Goal: Task Accomplishment & Management: Use online tool/utility

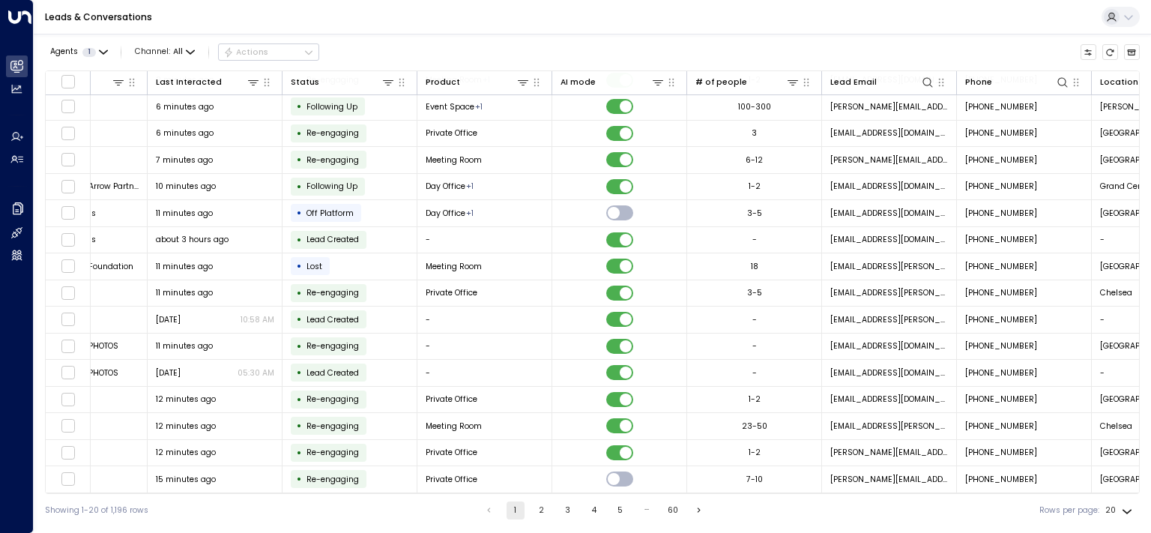
scroll to position [142, 232]
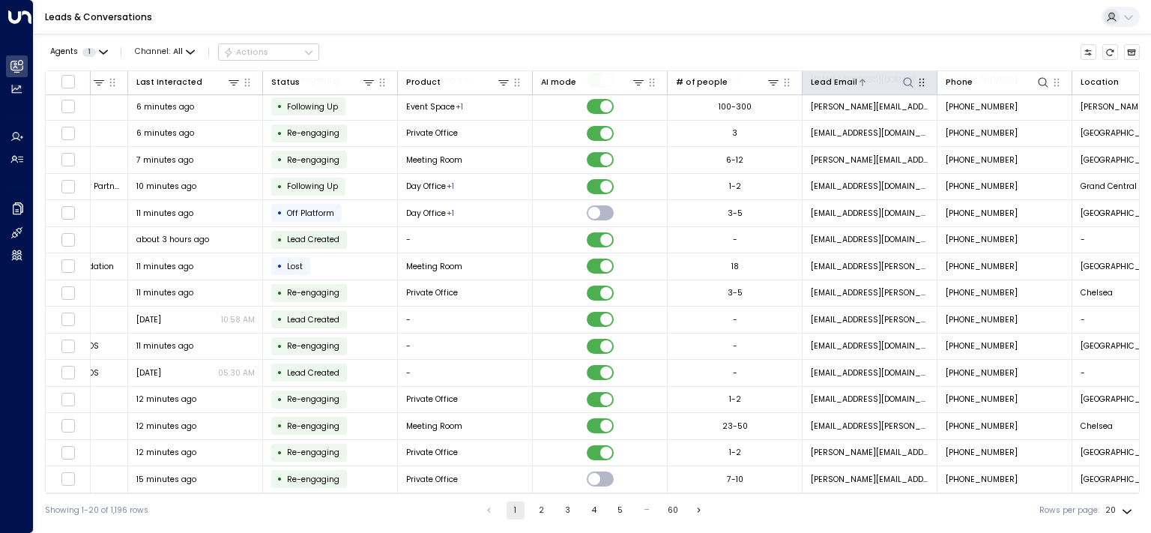
click at [909, 82] on icon at bounding box center [908, 82] width 12 height 12
type input "*******"
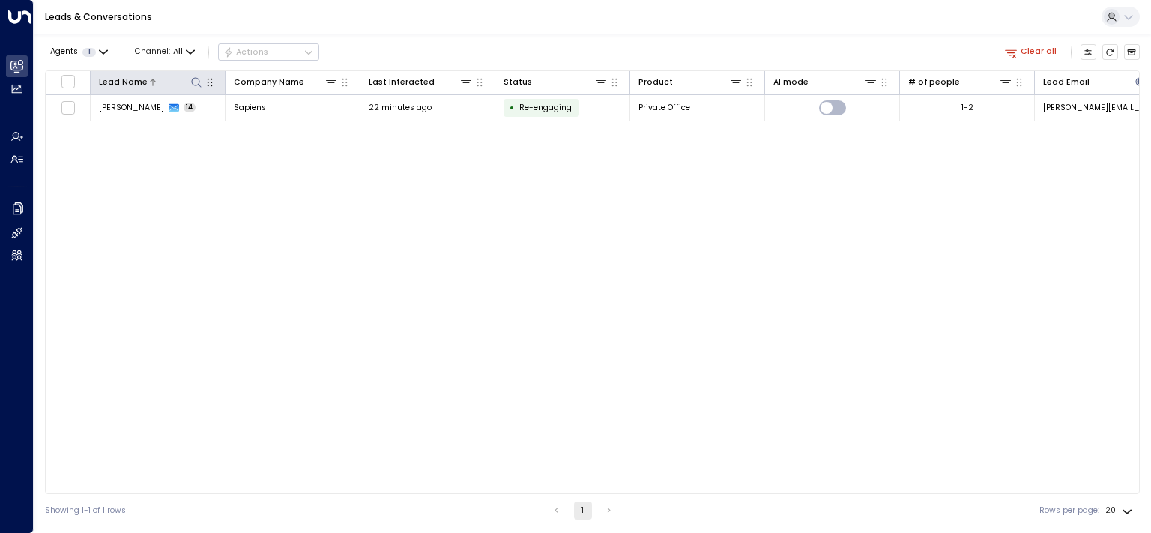
click at [193, 79] on icon at bounding box center [196, 82] width 12 height 12
click at [205, 130] on input "text" at bounding box center [195, 124] width 155 height 24
type input "*********"
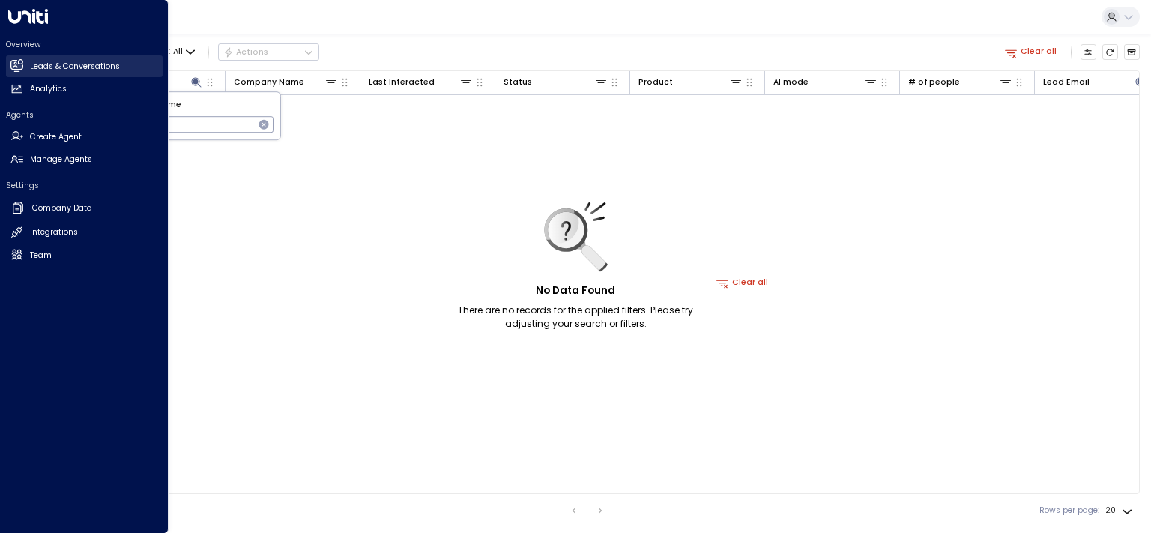
click at [9, 70] on link "Leads & Conversations Leads & Conversations" at bounding box center [84, 66] width 157 height 22
click at [54, 69] on h2 "Leads & Conversations" at bounding box center [75, 67] width 90 height 12
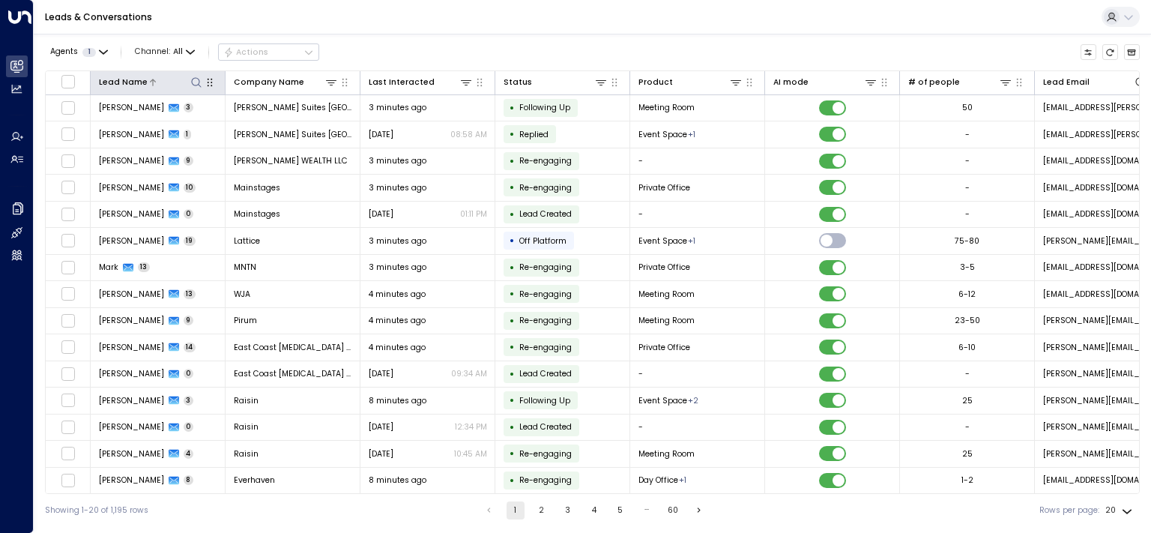
click at [199, 82] on icon at bounding box center [196, 82] width 10 height 10
type input "*********"
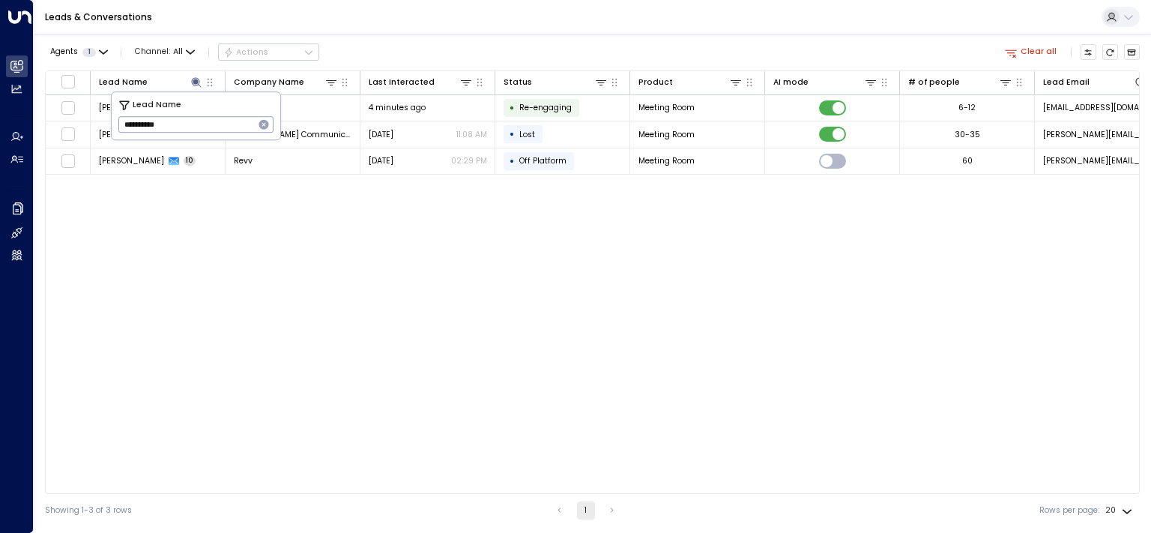
click at [751, 232] on div "Lead Name Company Name Last Interacted Status Product AI mode # of people Lead …" at bounding box center [592, 281] width 1094 height 423
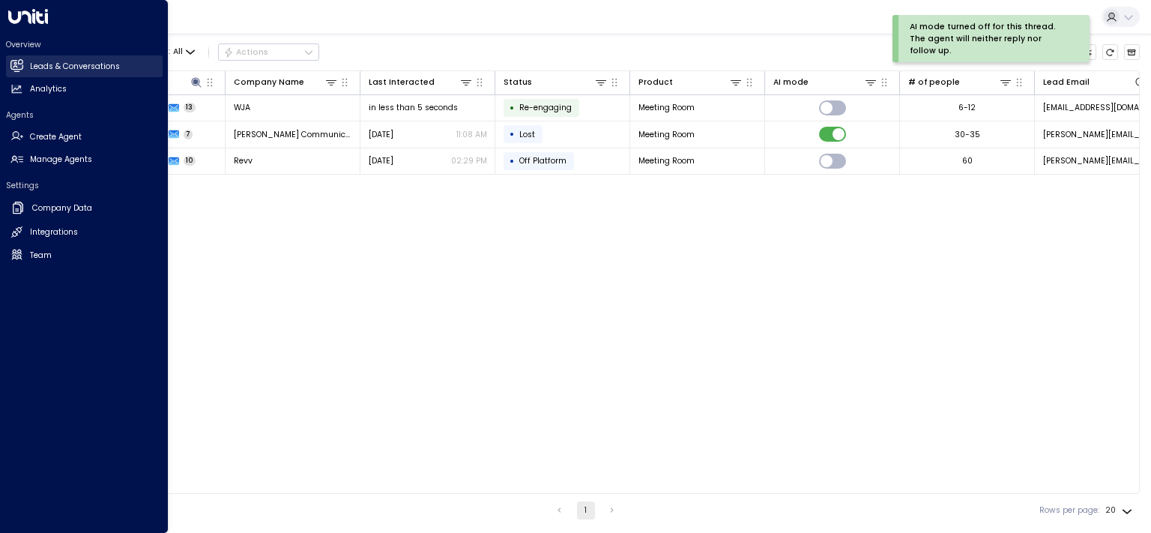
click at [19, 68] on icon at bounding box center [16, 65] width 12 height 9
click at [69, 67] on h2 "Leads & Conversations" at bounding box center [75, 67] width 90 height 12
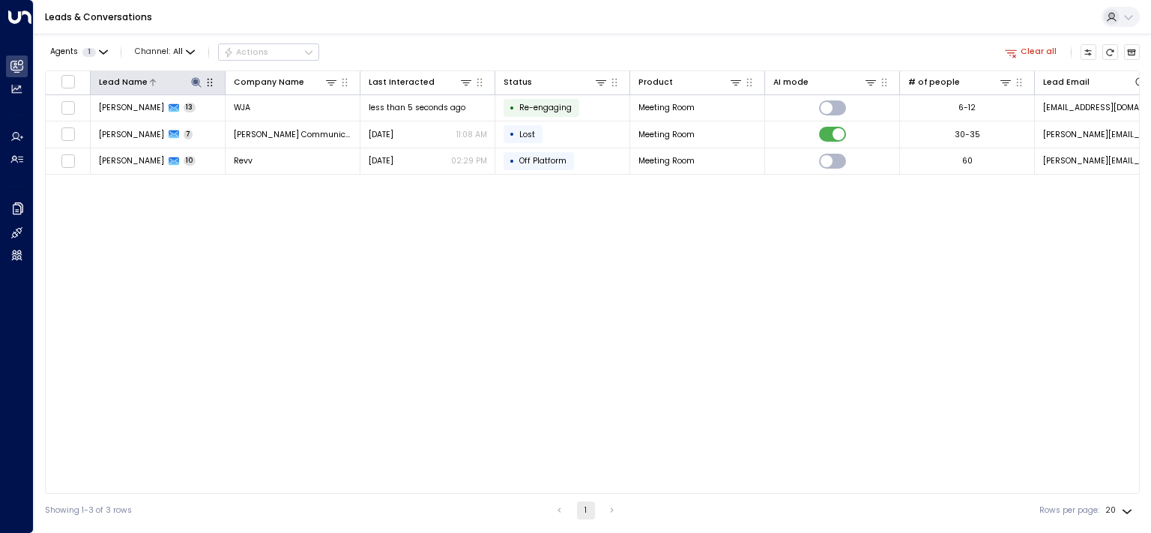
click at [196, 84] on icon at bounding box center [196, 82] width 10 height 10
click at [264, 128] on icon "button" at bounding box center [264, 125] width 10 height 10
click at [491, 334] on div "Lead Name Company Name Last Interacted Status Product AI mode # of people Lead …" at bounding box center [592, 281] width 1094 height 423
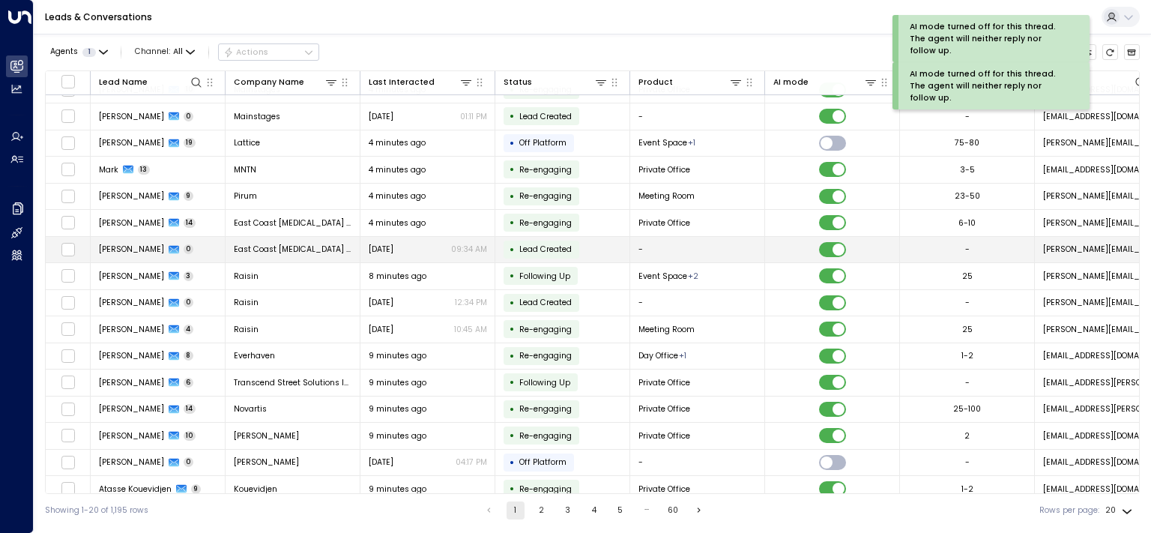
scroll to position [142, 0]
